Goal: Task Accomplishment & Management: Manage account settings

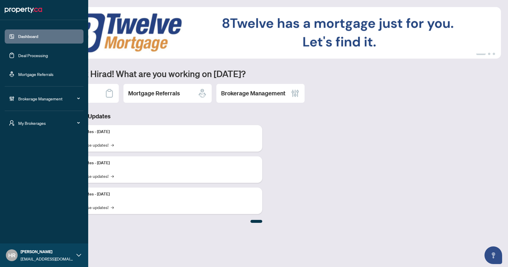
click at [37, 123] on span "My Brokerages" at bounding box center [48, 123] width 61 height 6
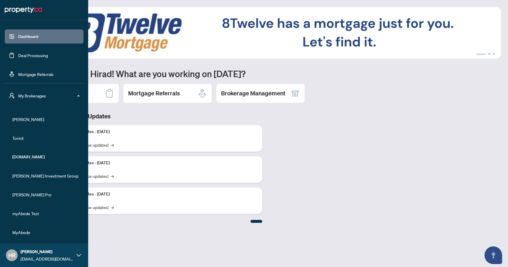
click at [54, 76] on link "Mortgage Referrals" at bounding box center [35, 73] width 35 height 5
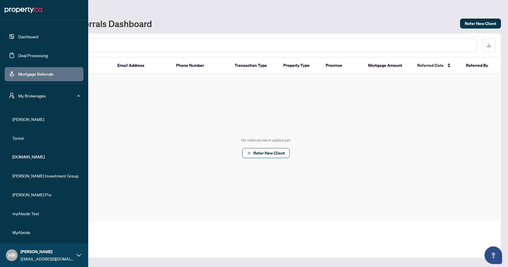
click at [55, 94] on span "My Brokerages" at bounding box center [48, 95] width 61 height 6
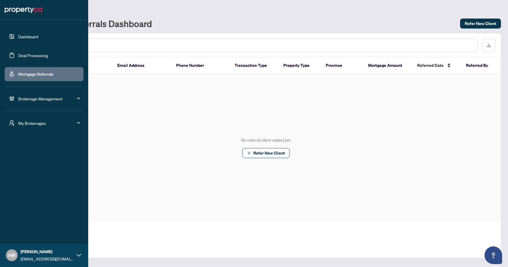
click at [69, 101] on span "Brokerage Management" at bounding box center [48, 98] width 61 height 6
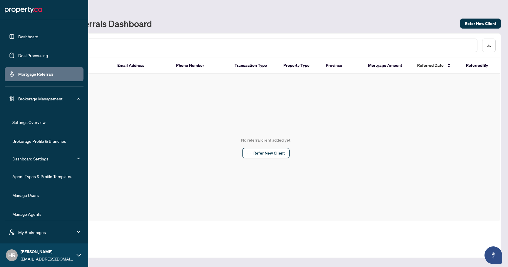
click at [54, 176] on link "Agent Types & Profile Templates" at bounding box center [42, 176] width 60 height 5
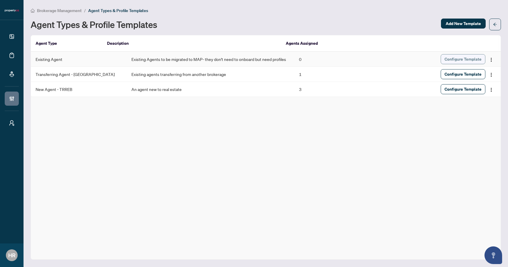
click at [453, 59] on span "Configure Template" at bounding box center [463, 58] width 37 height 9
